Goal: Task Accomplishment & Management: Use online tool/utility

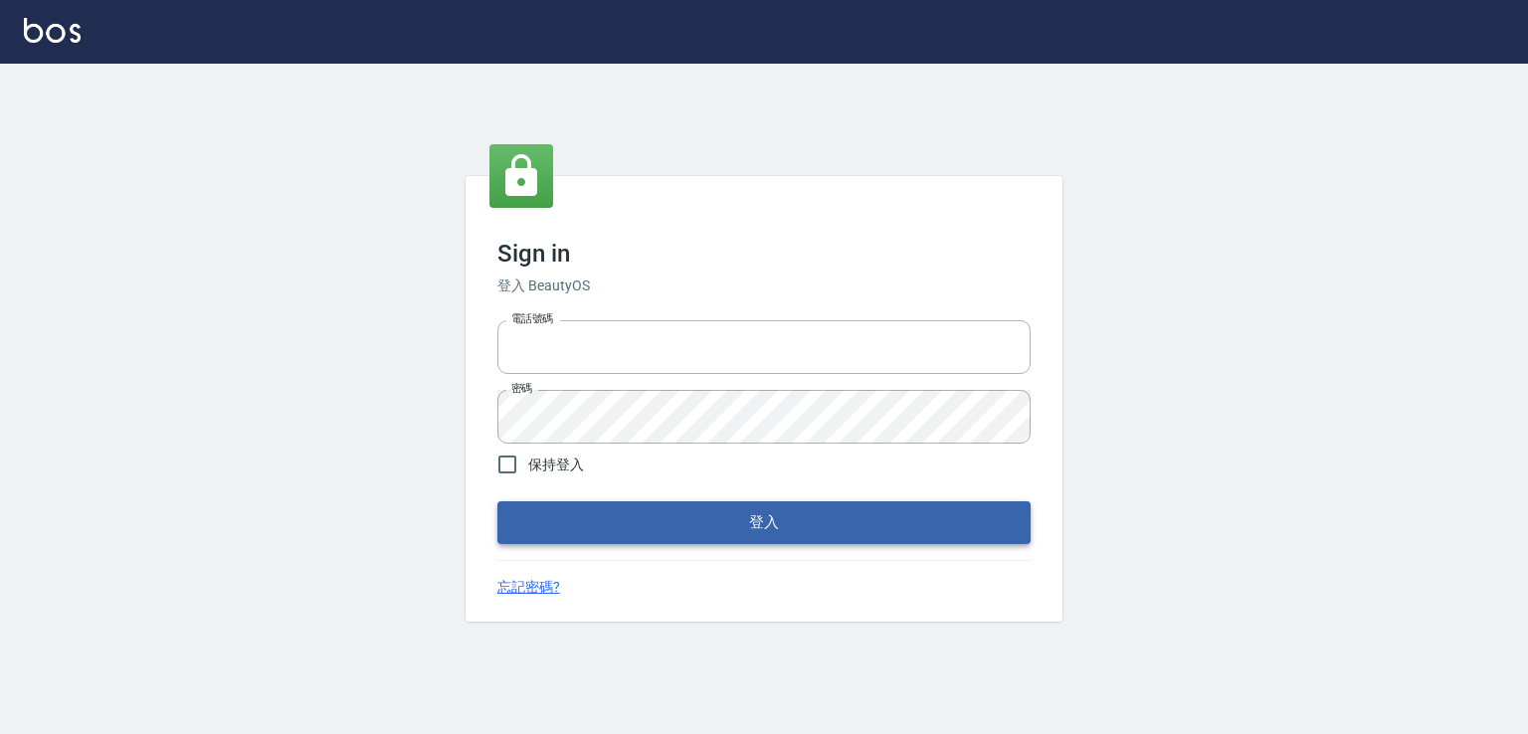
type input "0982132488"
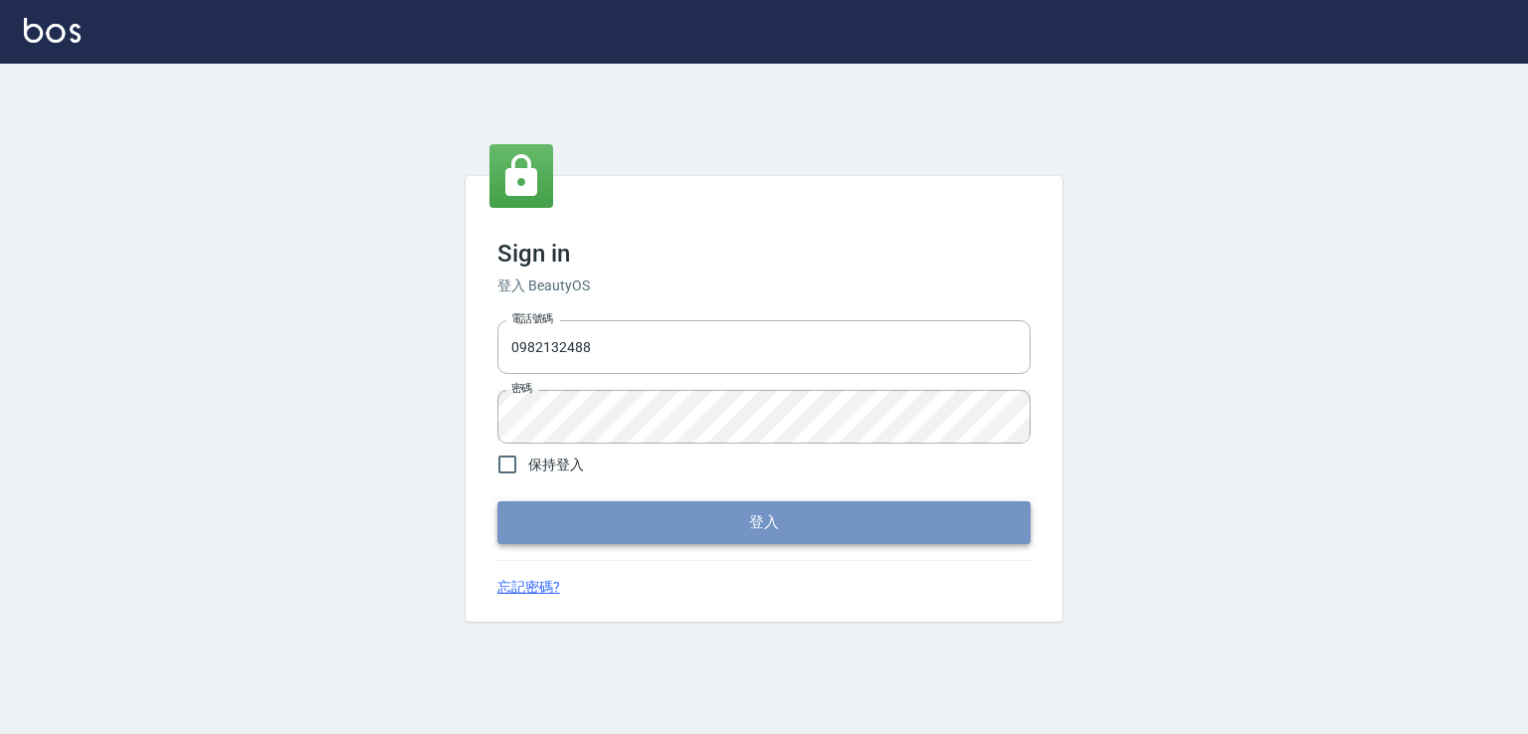
click at [690, 541] on button "登入" at bounding box center [763, 522] width 533 height 42
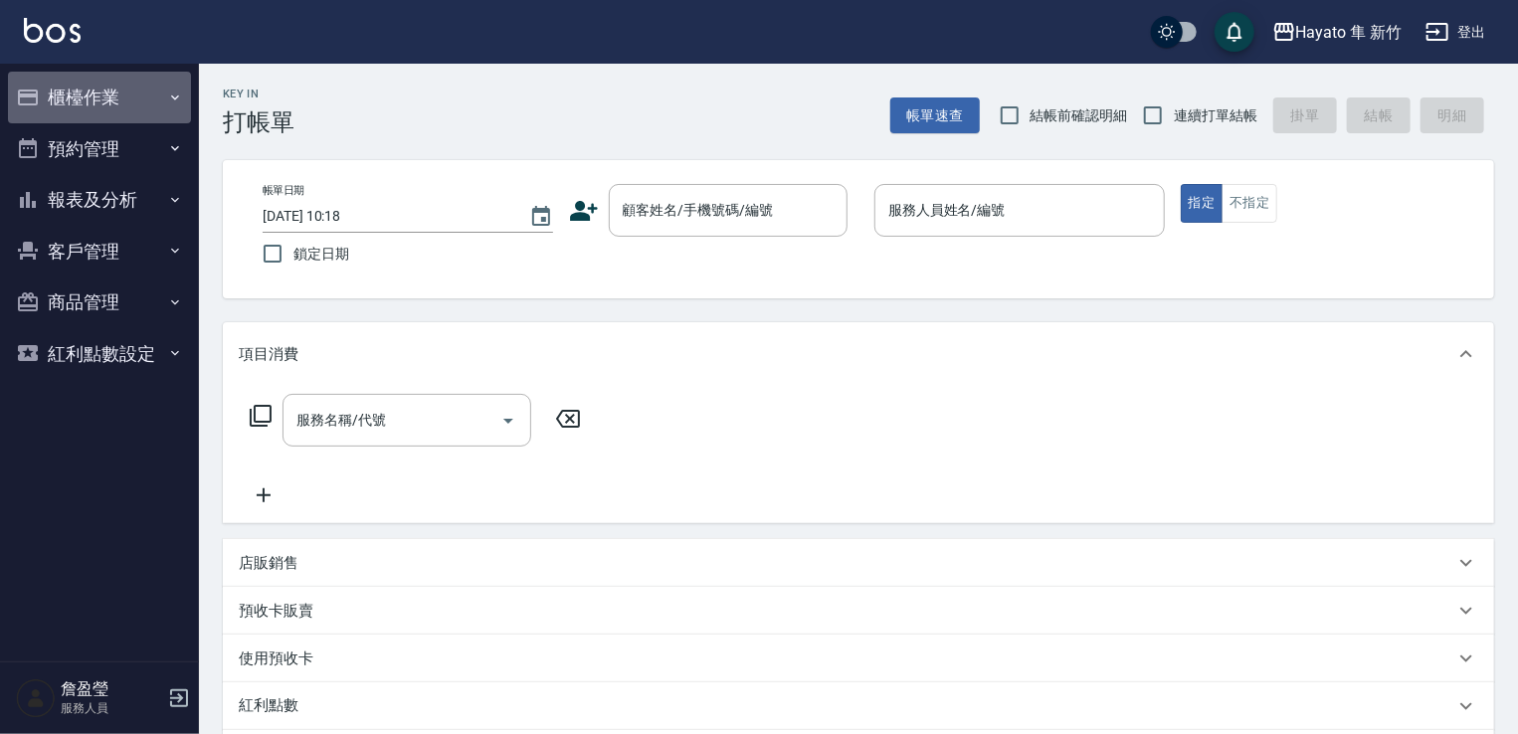
click at [126, 108] on button "櫃檯作業" at bounding box center [99, 98] width 183 height 52
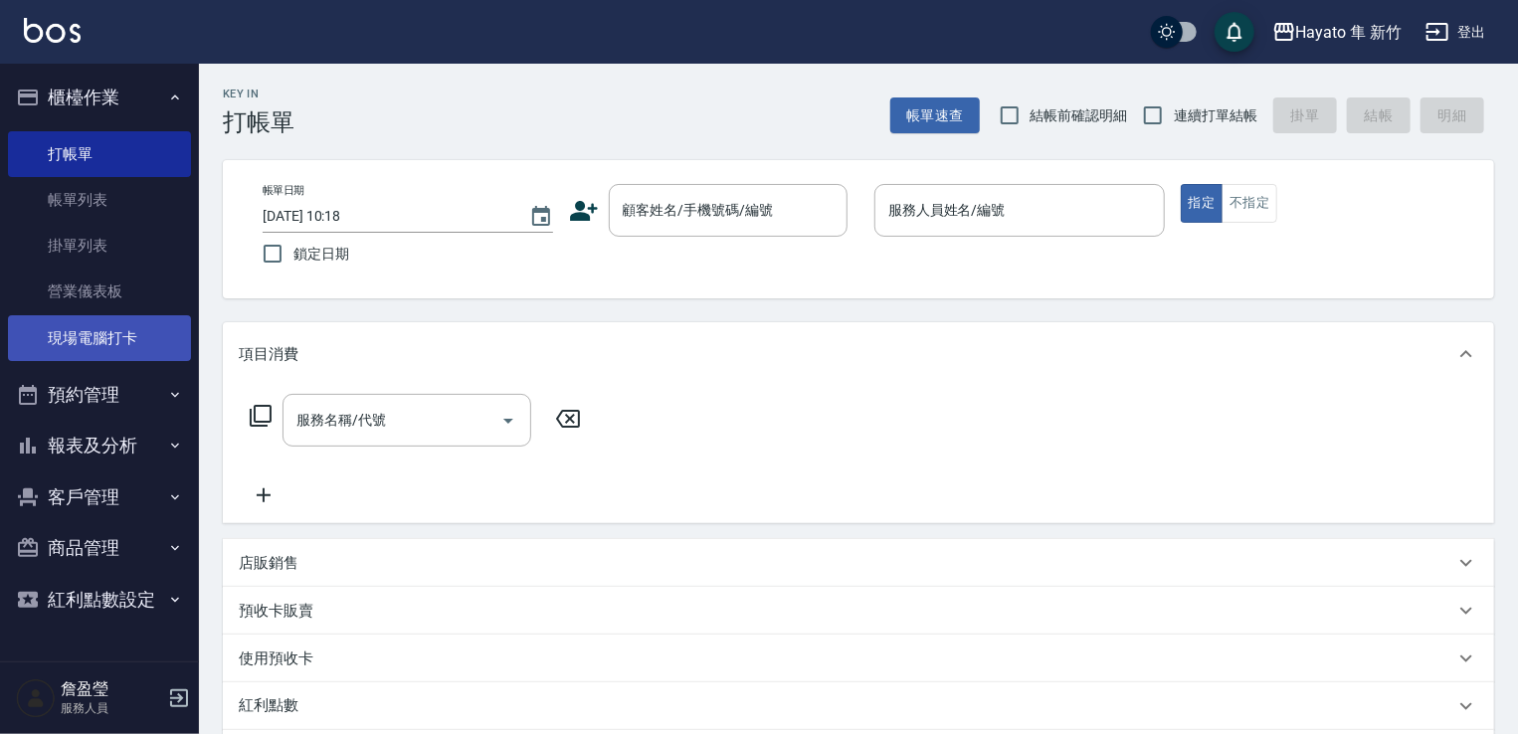
click at [99, 322] on link "現場電腦打卡" at bounding box center [99, 338] width 183 height 46
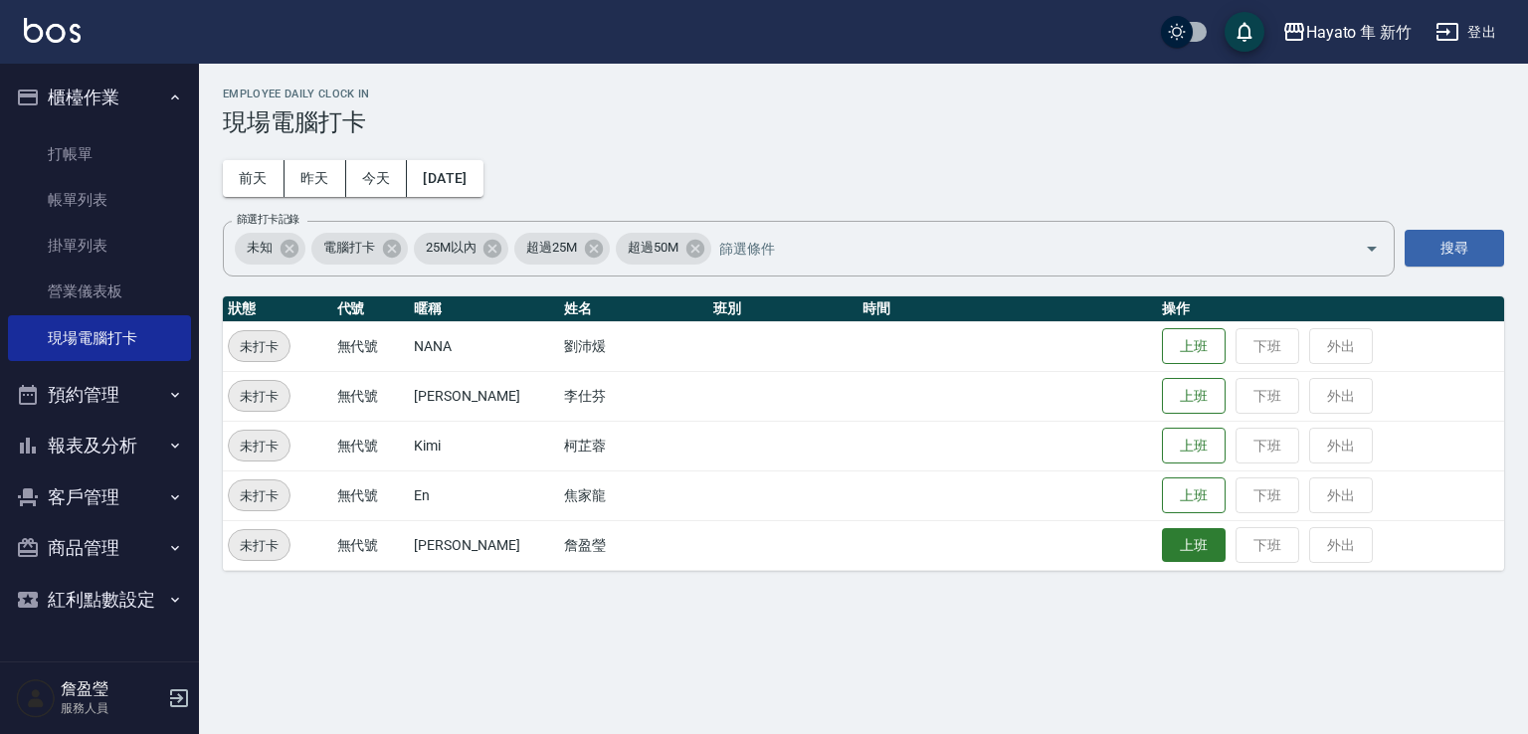
click at [1185, 541] on button "上班" at bounding box center [1194, 545] width 64 height 35
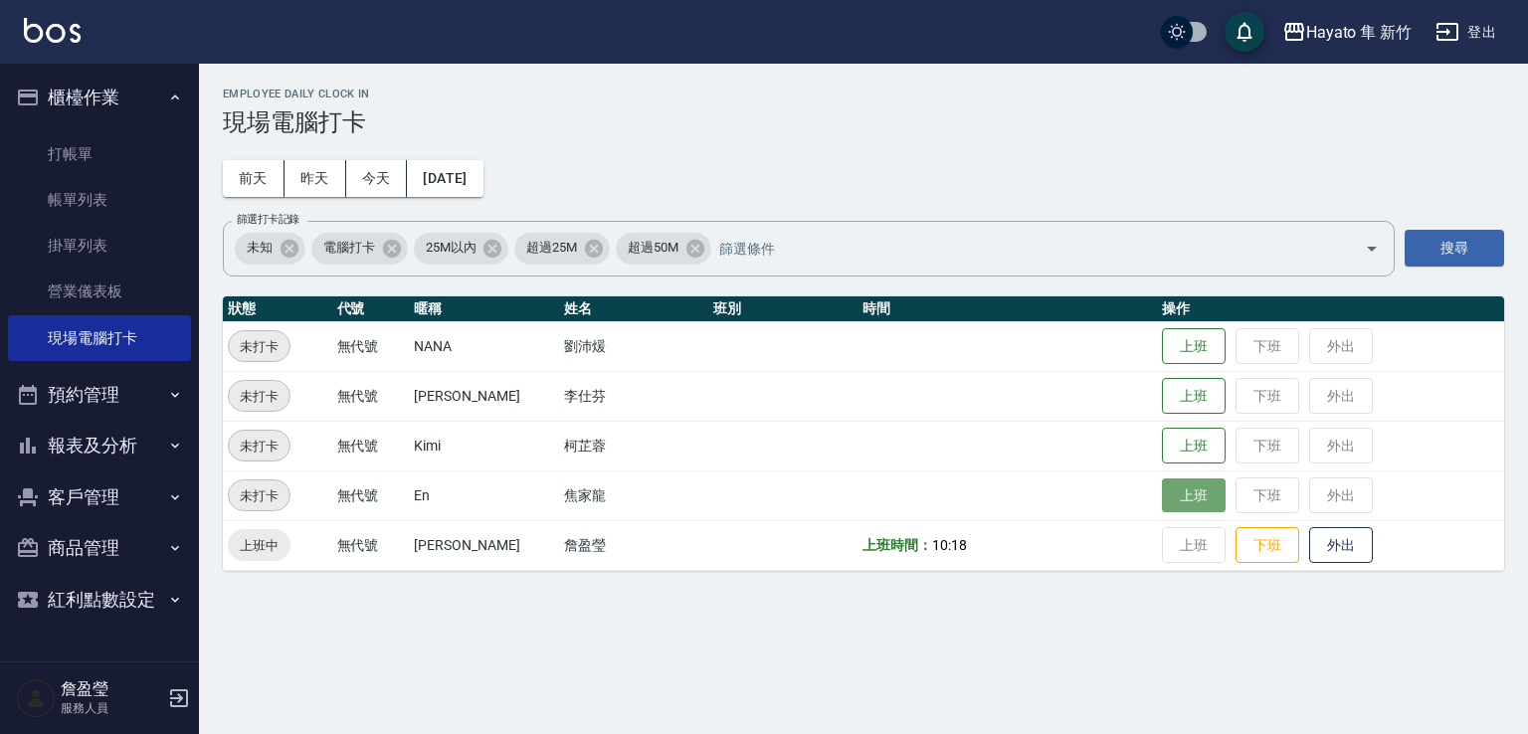
click at [1169, 498] on button "上班" at bounding box center [1194, 495] width 64 height 35
click at [171, 499] on icon "button" at bounding box center [175, 497] width 16 height 16
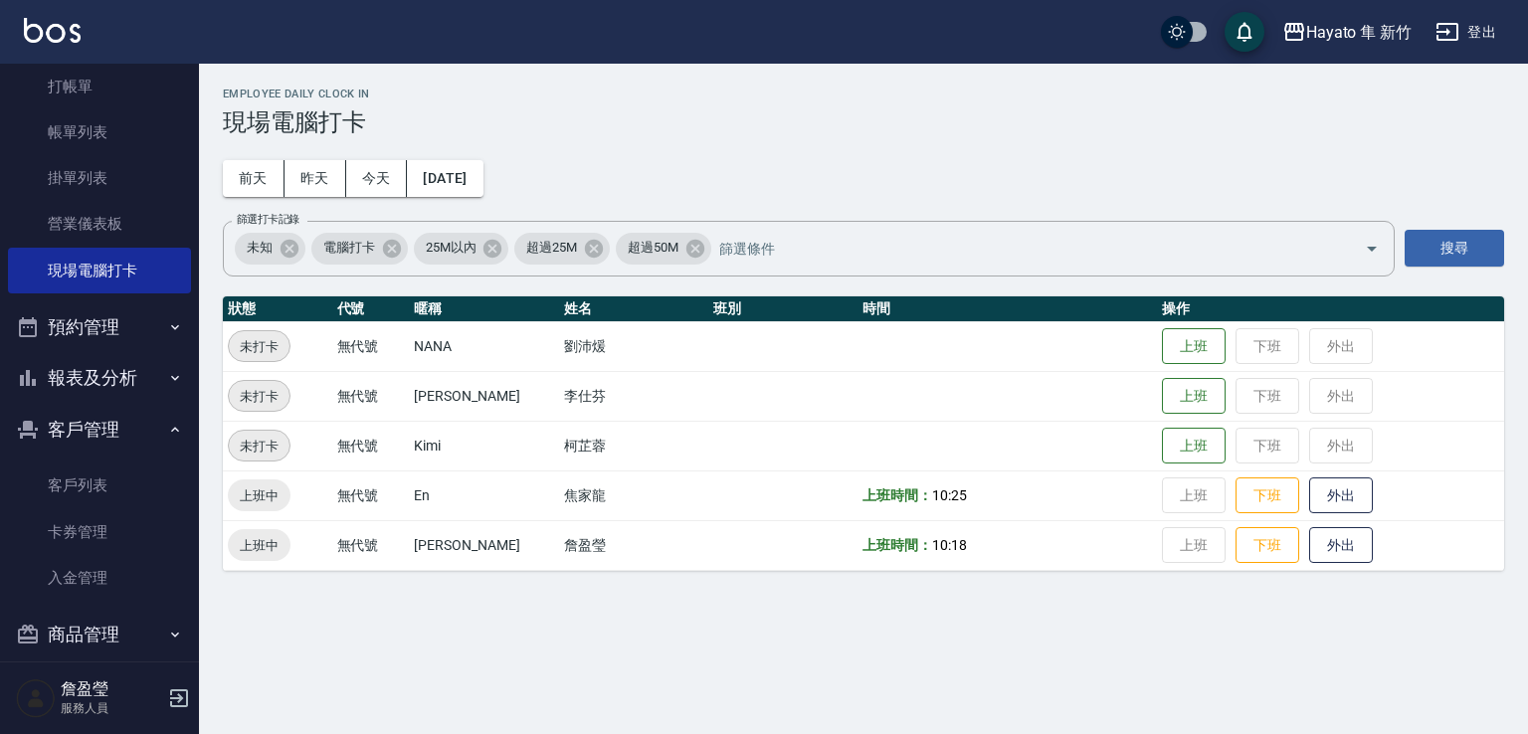
scroll to position [141, 0]
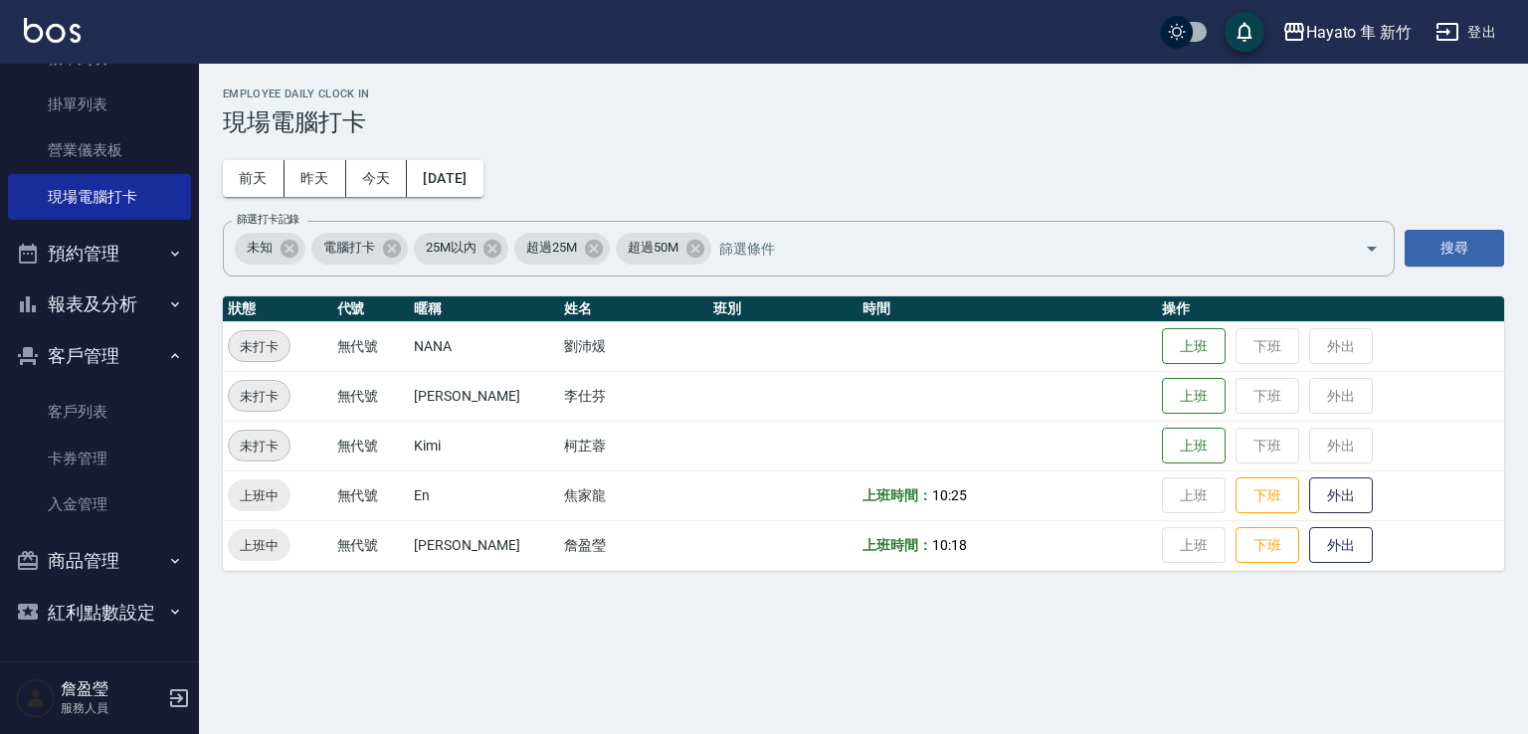
click at [171, 354] on icon "button" at bounding box center [175, 355] width 8 height 5
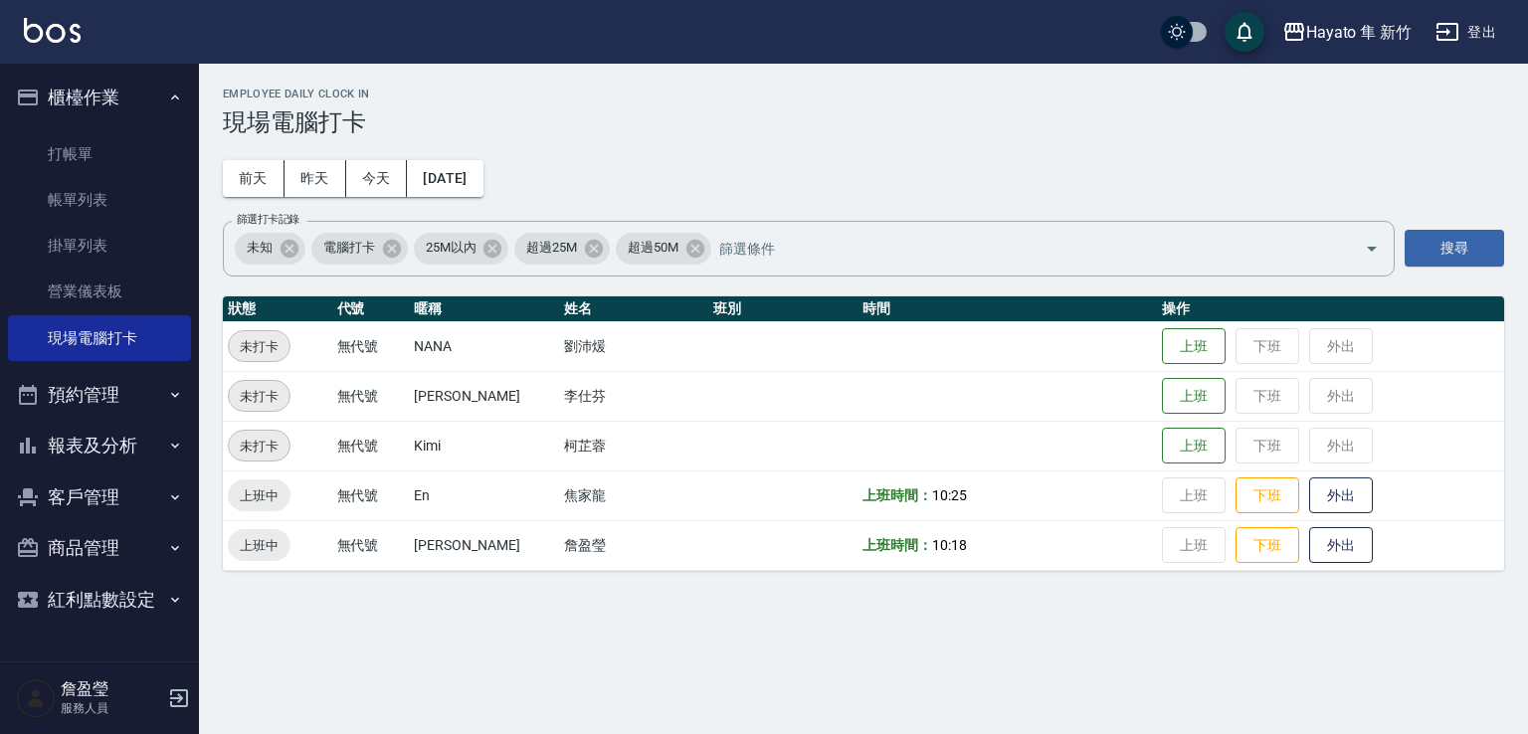
scroll to position [0, 0]
click at [166, 453] on button "報表及分析" at bounding box center [99, 446] width 183 height 52
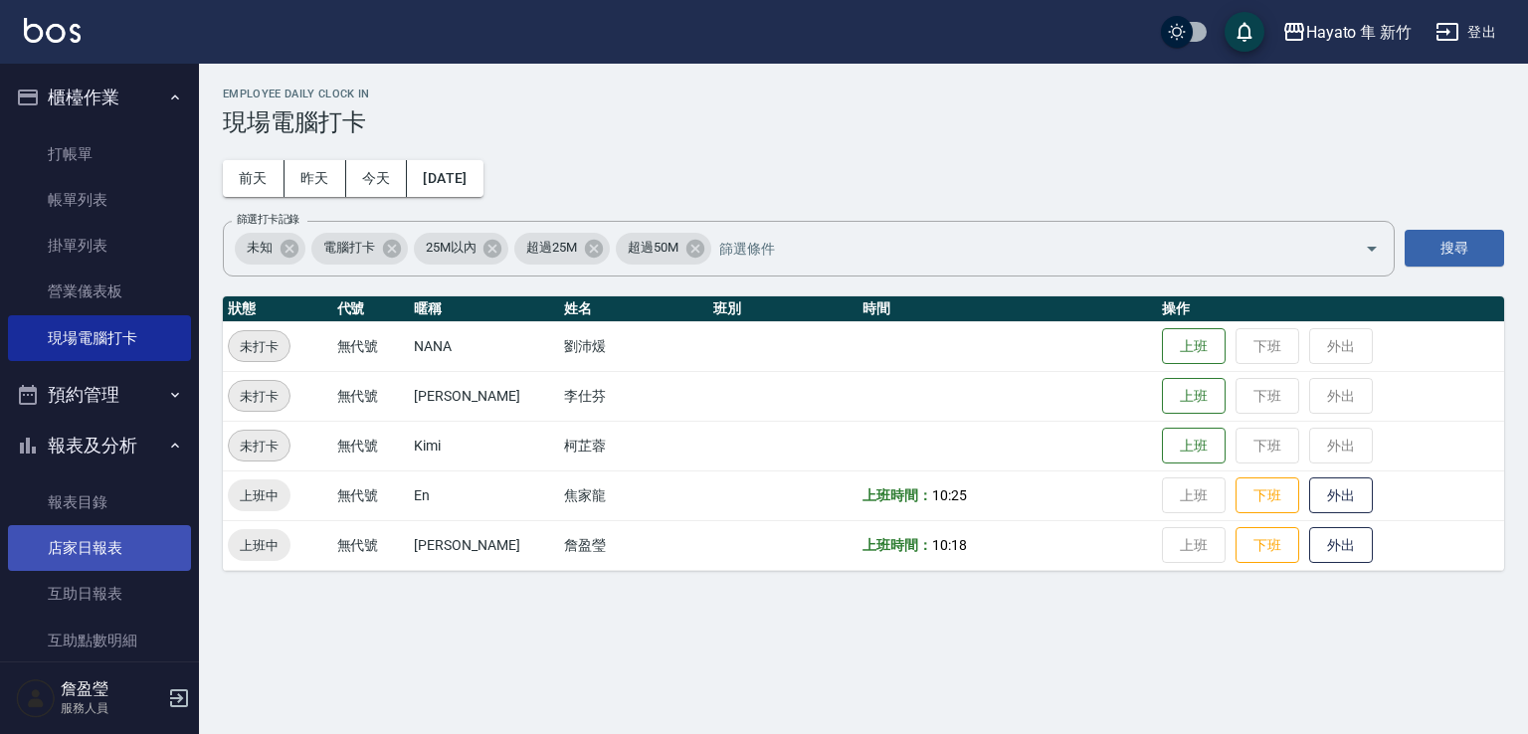
scroll to position [398, 0]
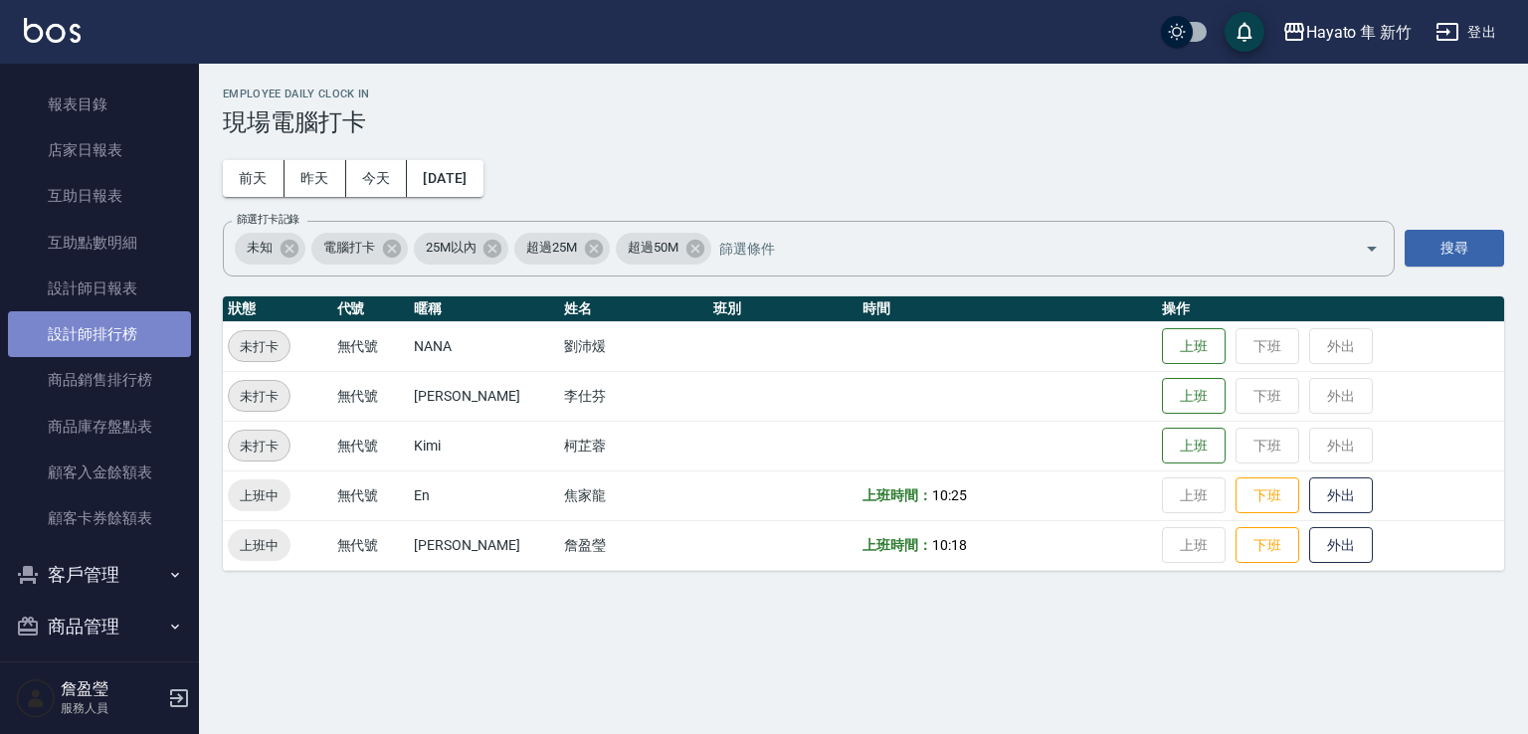
click at [135, 346] on link "設計師排行榜" at bounding box center [99, 334] width 183 height 46
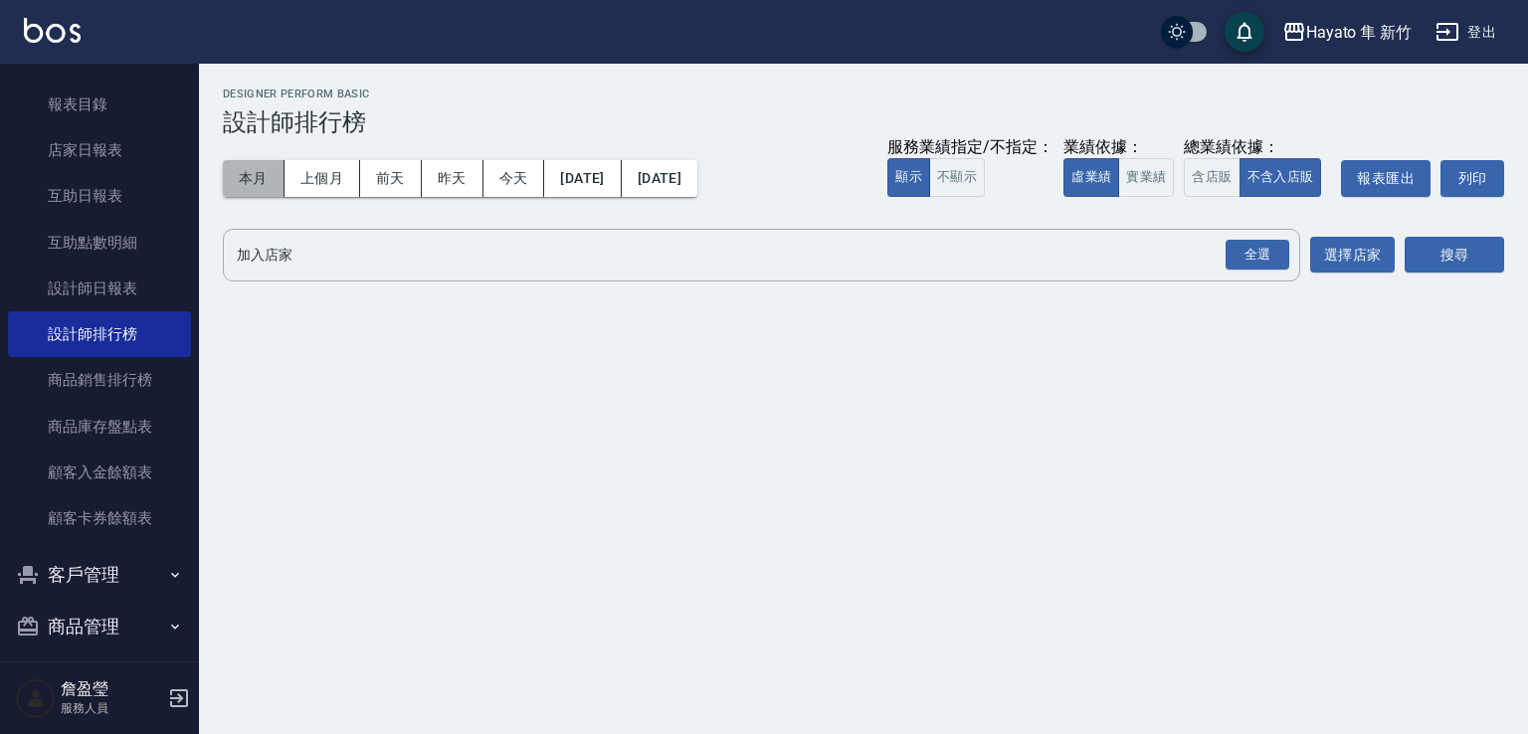
drag, startPoint x: 246, startPoint y: 187, endPoint x: 266, endPoint y: 184, distance: 20.1
click at [241, 184] on button "本月" at bounding box center [254, 178] width 62 height 37
click at [1247, 260] on div "全選" at bounding box center [1257, 255] width 64 height 31
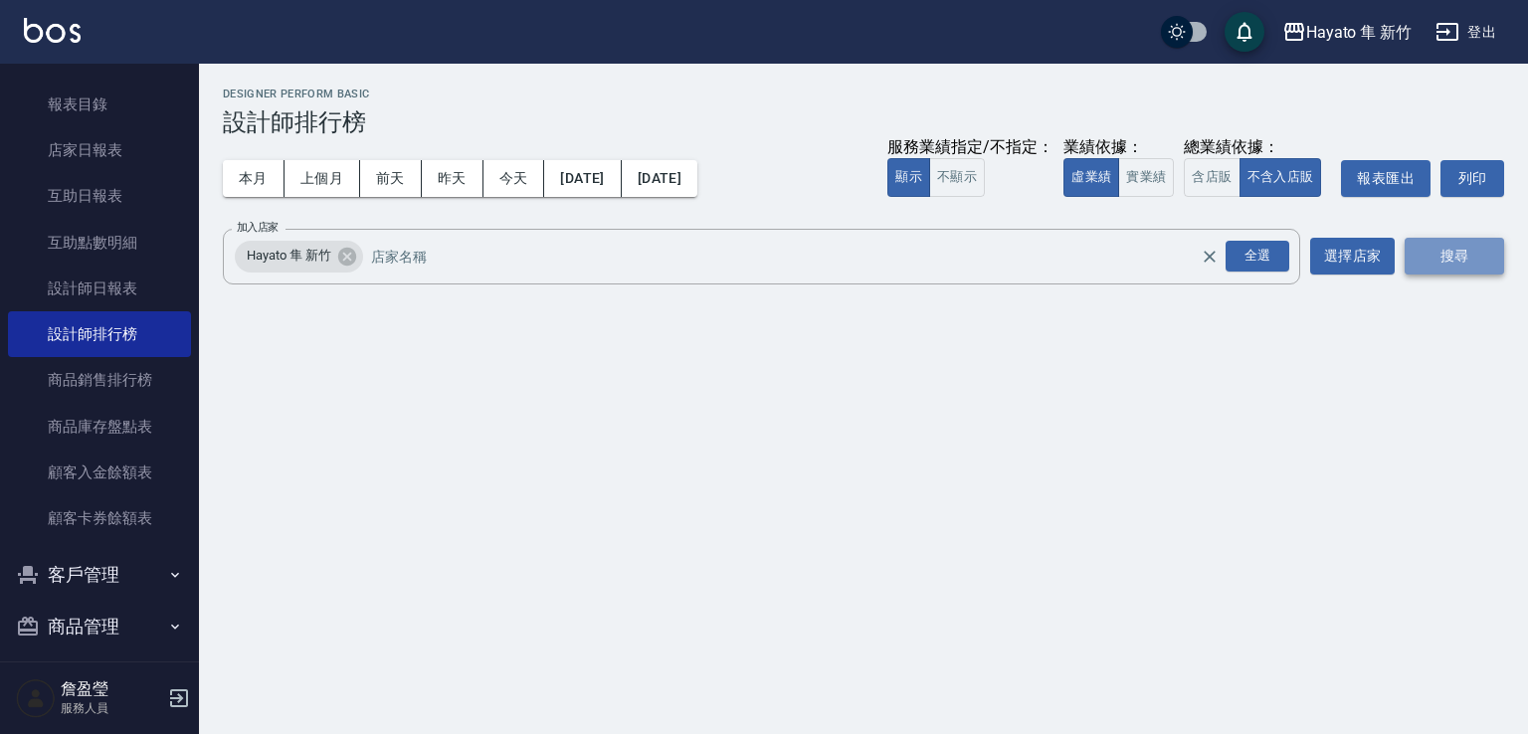
click at [1431, 247] on button "搜尋" at bounding box center [1453, 256] width 99 height 37
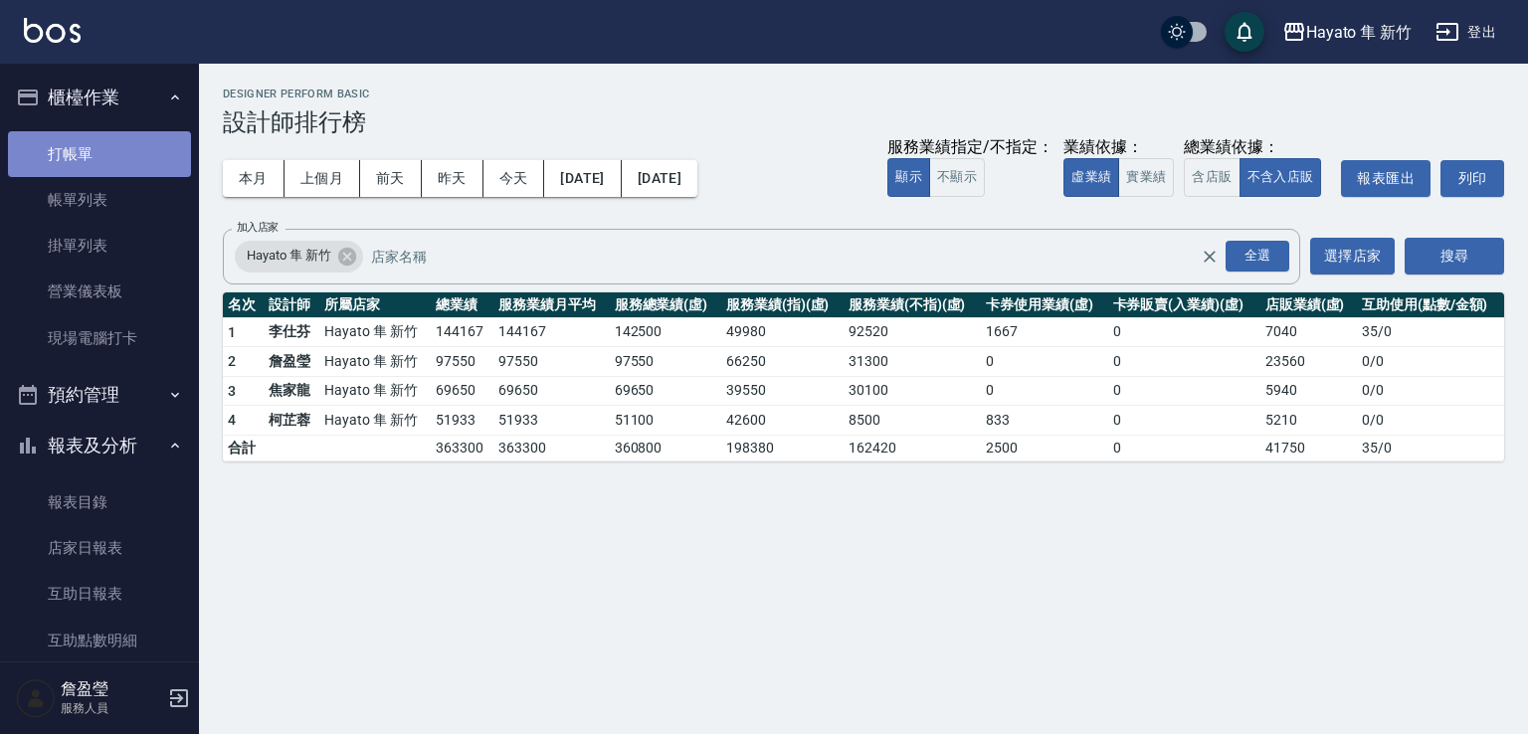
click at [148, 160] on link "打帳單" at bounding box center [99, 154] width 183 height 46
